Goal: Navigation & Orientation: Find specific page/section

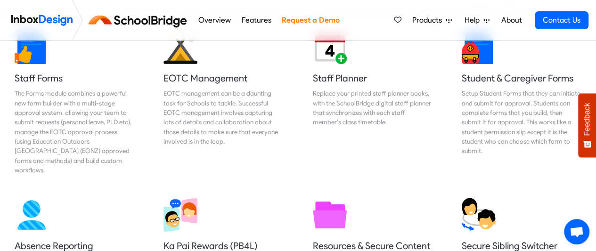
scroll to position [492, 0]
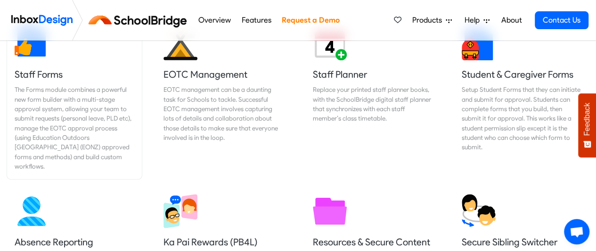
click at [46, 72] on h5 "Staff Forms" at bounding box center [75, 74] width 120 height 13
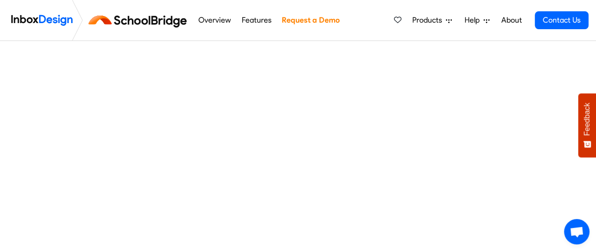
scroll to position [86, 0]
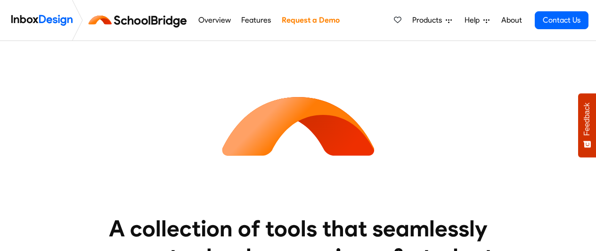
scroll to position [492, 0]
